Goal: Find contact information: Find contact information

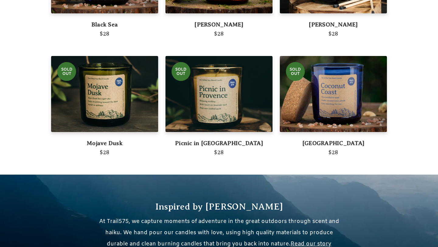
scroll to position [534, 0]
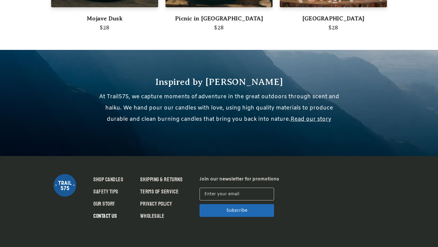
click at [104, 214] on link "Contact Us" at bounding box center [104, 216] width 23 height 8
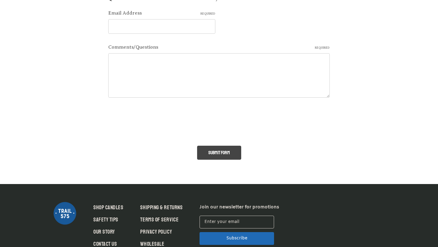
scroll to position [147, 0]
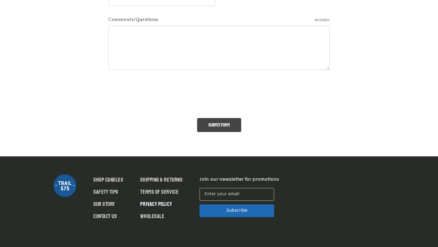
click at [164, 202] on link "Privacy Policy" at bounding box center [156, 204] width 32 height 8
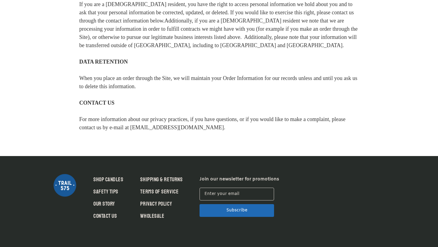
scroll to position [641, 0]
drag, startPoint x: 152, startPoint y: 128, endPoint x: 216, endPoint y: 128, distance: 64.4
copy div "trail575candles@gmail.com"
